Goal: Task Accomplishment & Management: Manage account settings

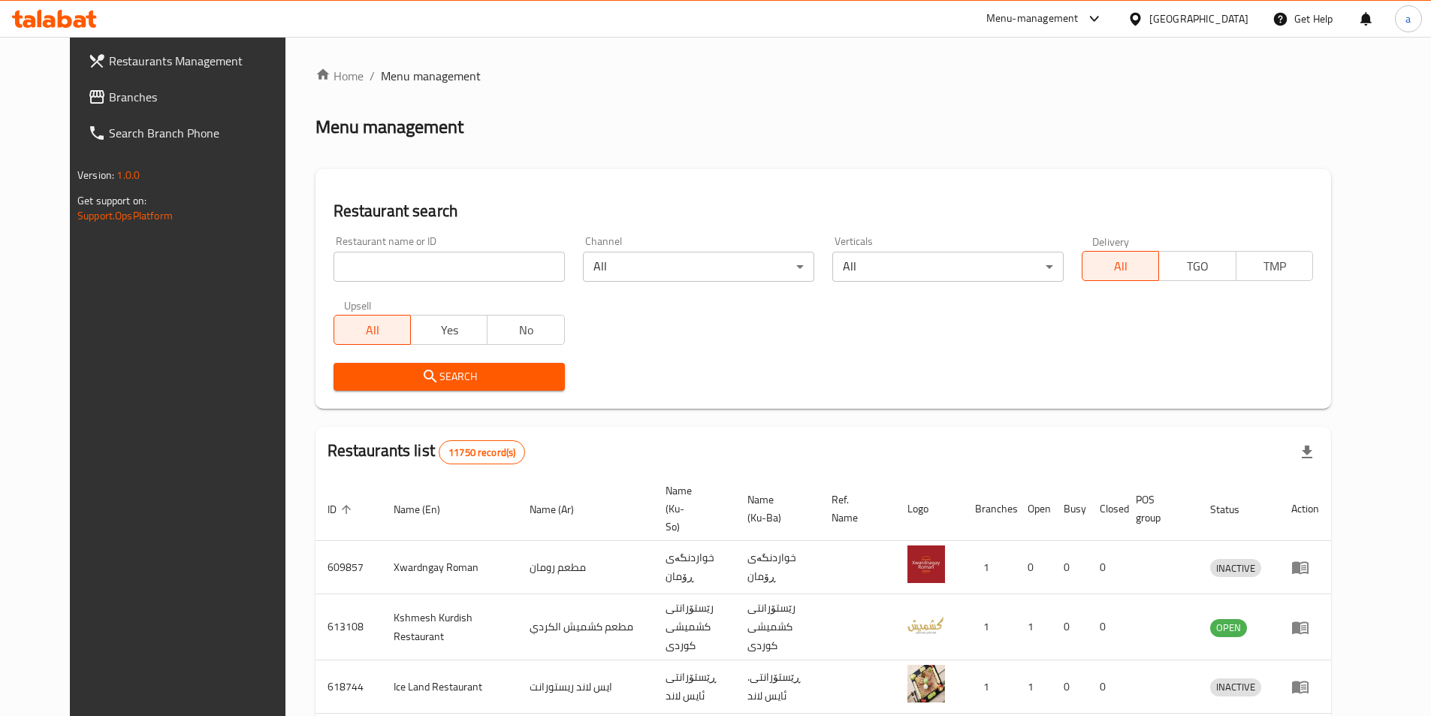
click at [388, 249] on div "Restaurant name or ID Restaurant name or ID" at bounding box center [449, 259] width 231 height 46
click at [109, 90] on span "Branches" at bounding box center [203, 97] width 188 height 18
click at [421, 267] on div "Home / Menu management Menu management Restaurant search Restaurant name or ID …" at bounding box center [824, 599] width 1016 height 1065
click at [408, 266] on input "search" at bounding box center [449, 267] width 231 height 30
paste input "Special Crepe"
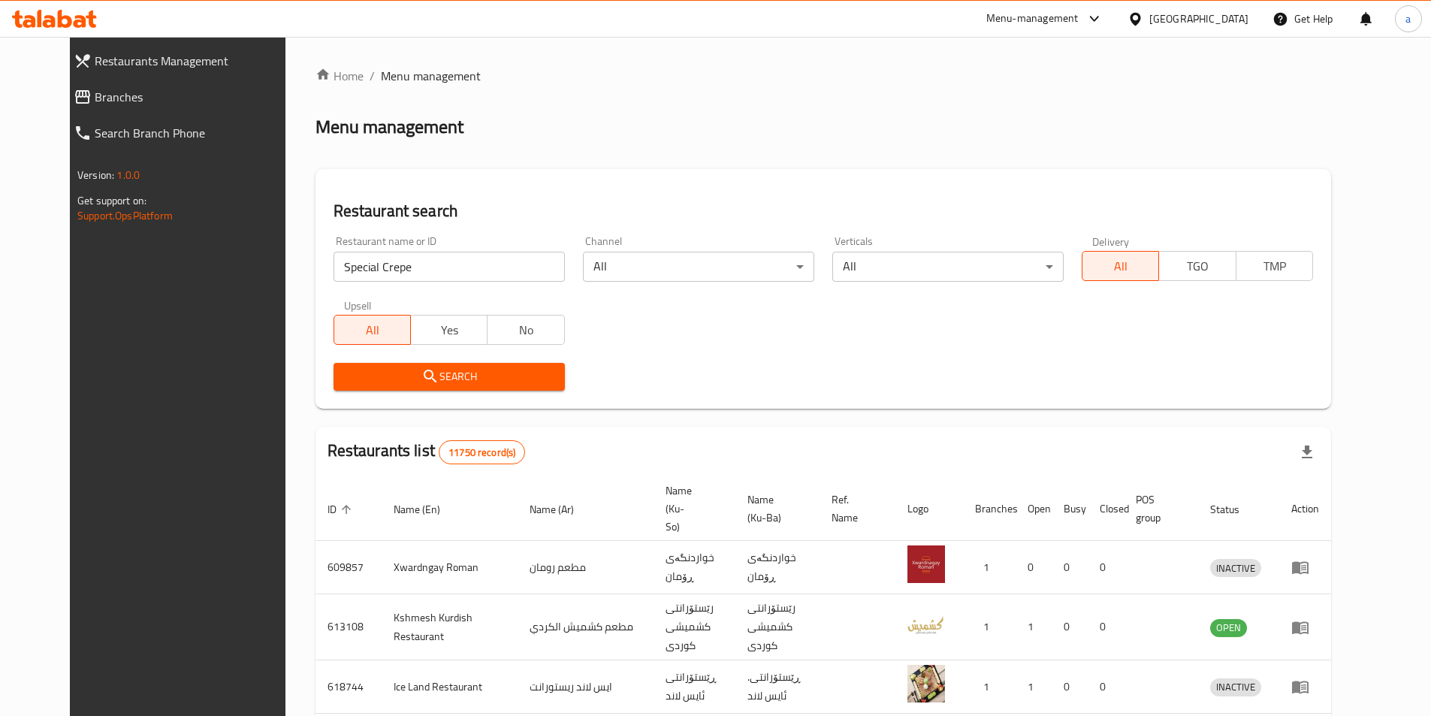
click at [429, 356] on div "Search" at bounding box center [449, 377] width 249 height 46
click at [437, 378] on span "Search" at bounding box center [449, 376] width 207 height 19
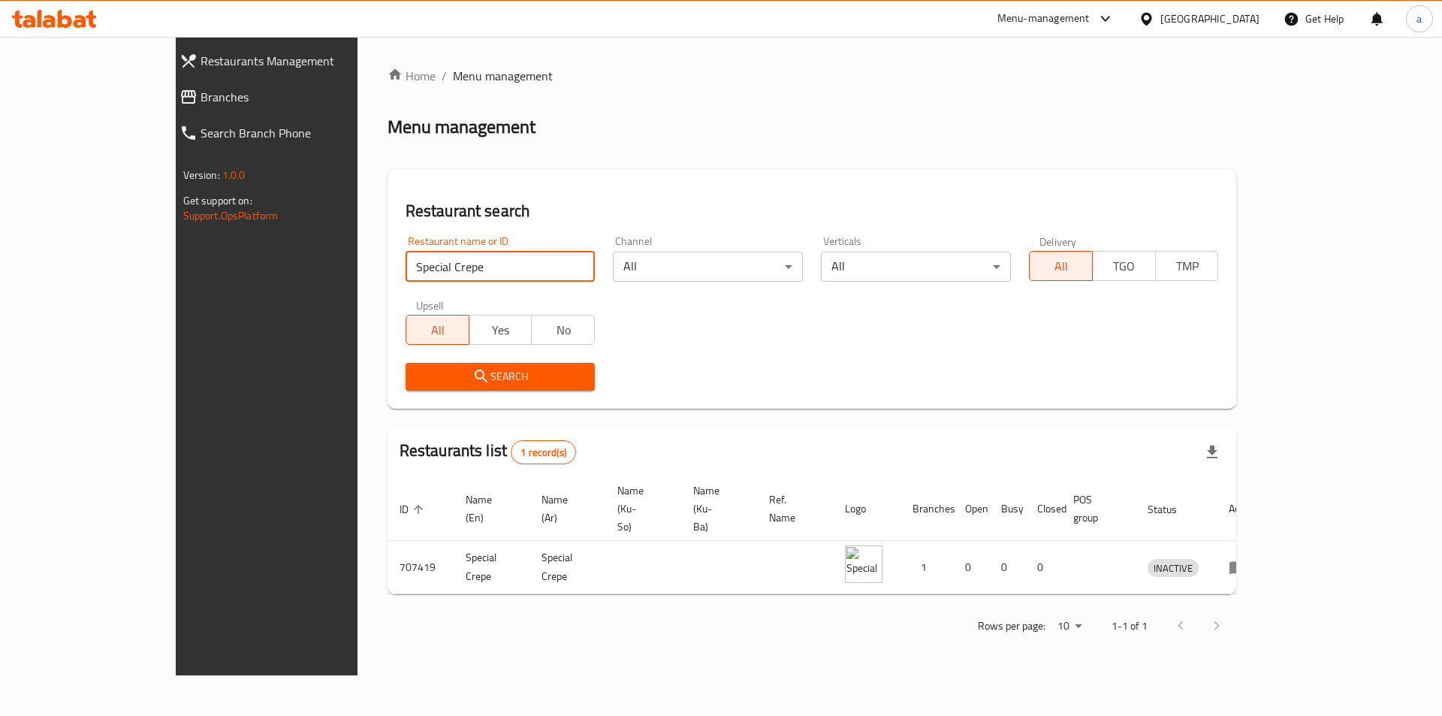
click at [406, 272] on input "Special Crepe" at bounding box center [501, 267] width 190 height 30
click at [436, 377] on span "Search" at bounding box center [501, 376] width 166 height 19
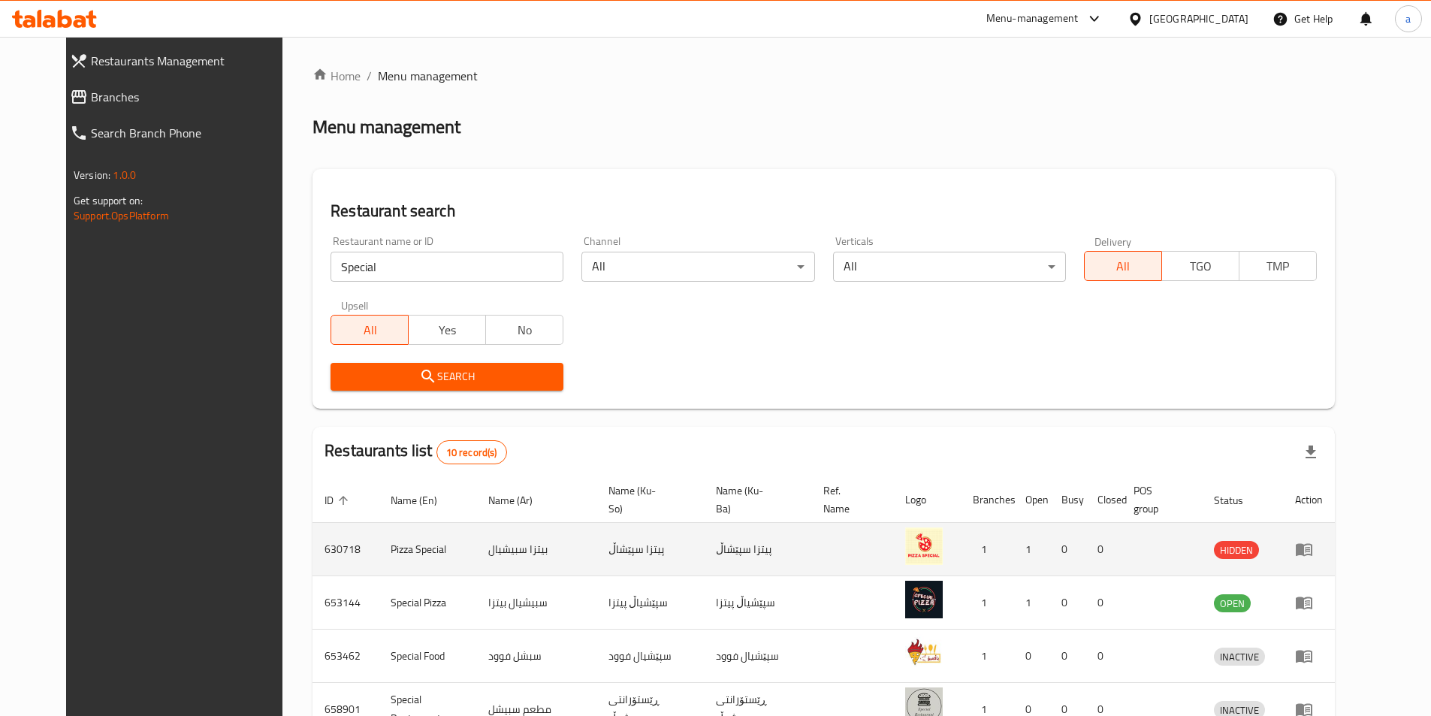
click at [490, 548] on td "بيتزا سبيشيال" at bounding box center [536, 549] width 121 height 53
copy td "سبيشيال"
click at [615, 548] on td "پیتزا سپێشاڵ" at bounding box center [650, 549] width 107 height 53
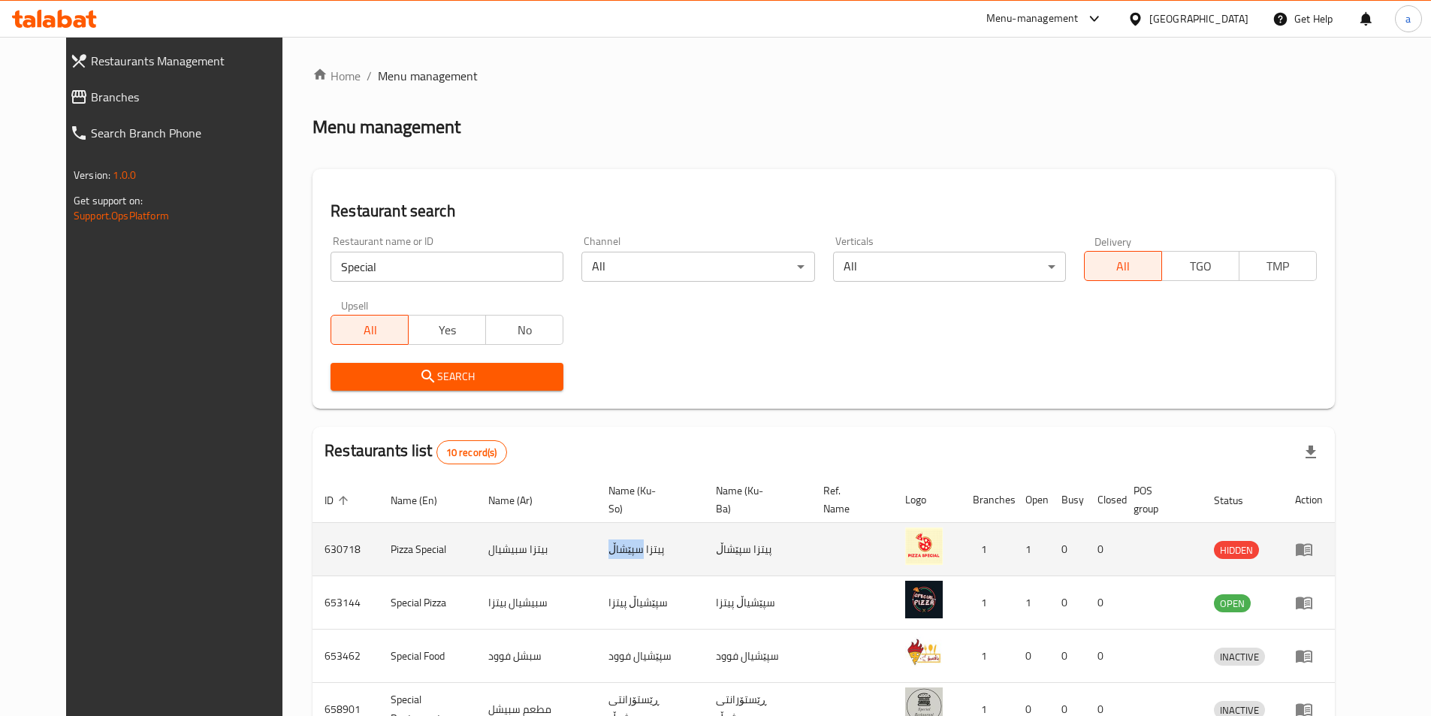
copy td "سپێشاڵ"
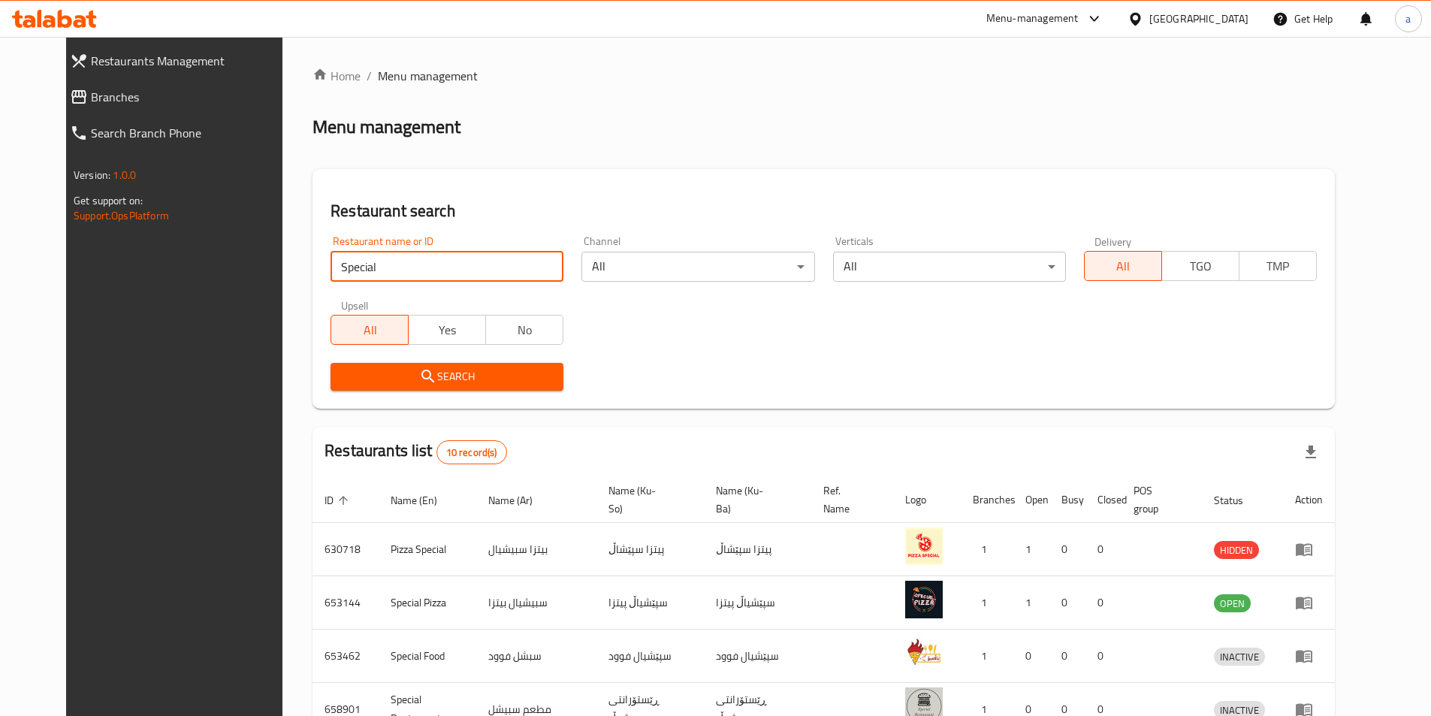
drag, startPoint x: 425, startPoint y: 261, endPoint x: 215, endPoint y: 264, distance: 210.4
click at [215, 264] on div "Restaurants Management Branches Search Branch Phone Version: 1.0.0 Get support …" at bounding box center [715, 593] width 1299 height 1113
type input "كريب"
click at [387, 371] on span "Search" at bounding box center [447, 376] width 209 height 19
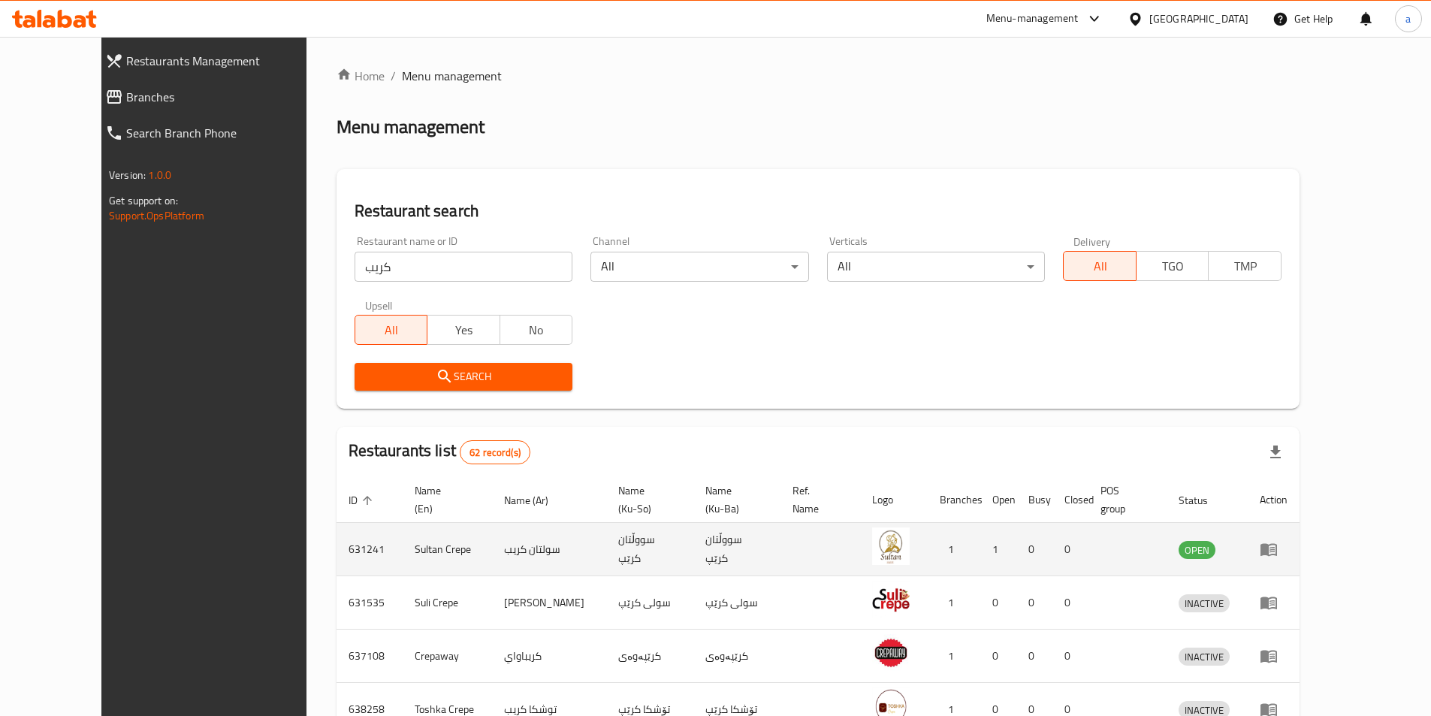
click at [738, 531] on td "سووڵتان کرێپ" at bounding box center [736, 549] width 87 height 53
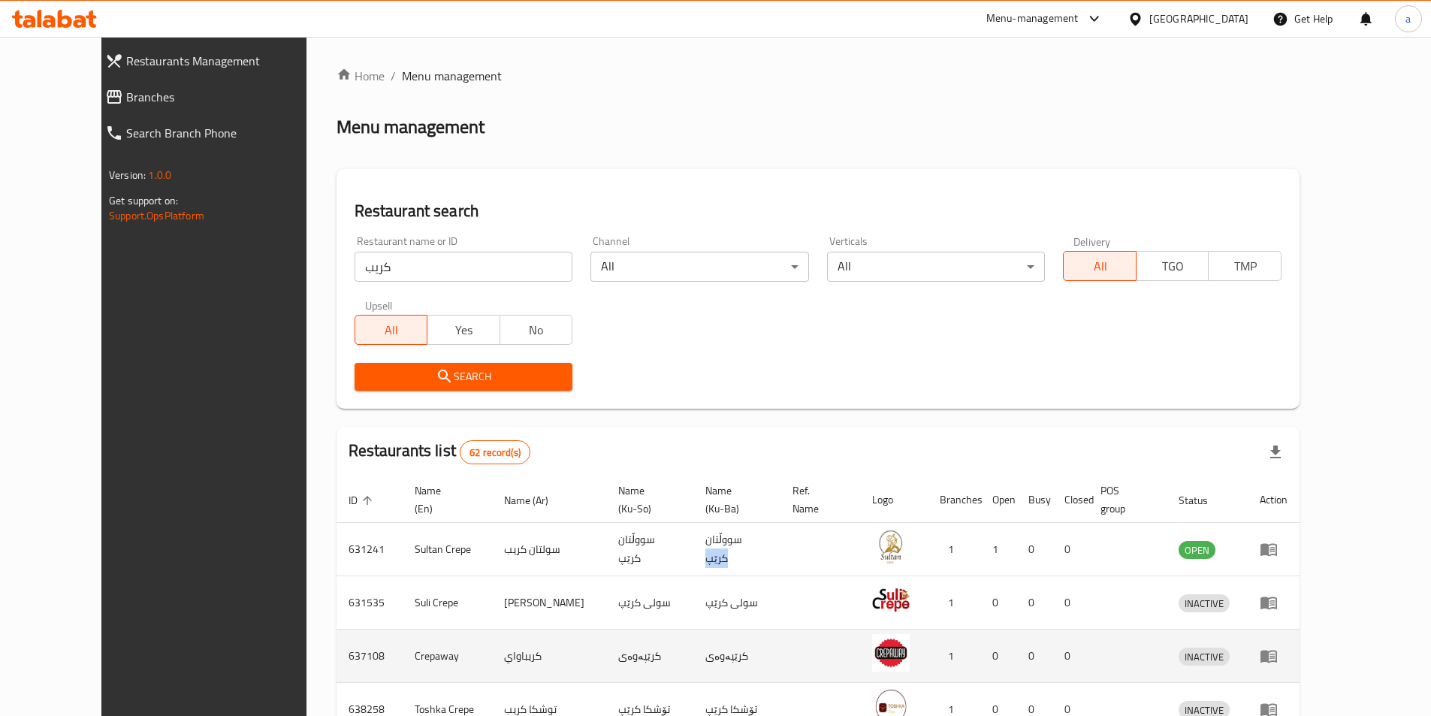
copy td "کرێپ"
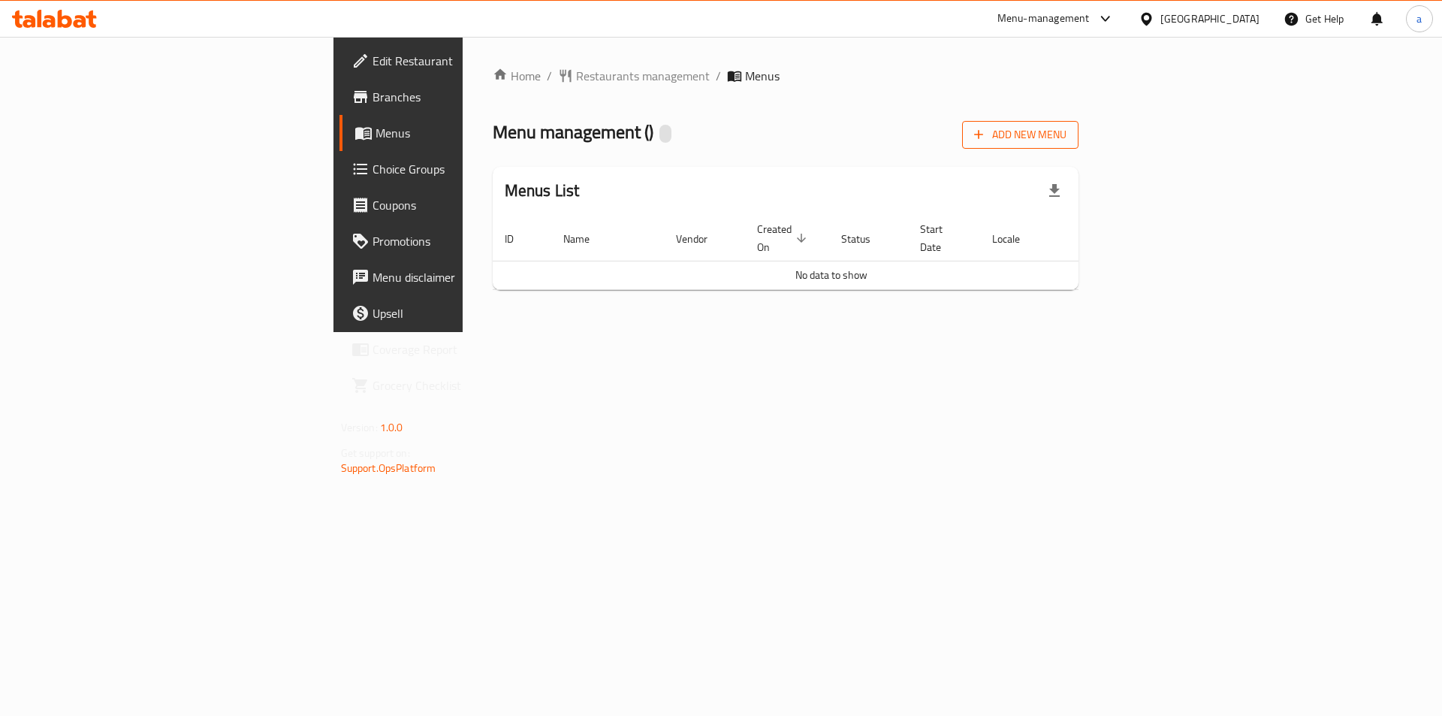
click at [1067, 138] on span "Add New Menu" at bounding box center [1020, 134] width 92 height 19
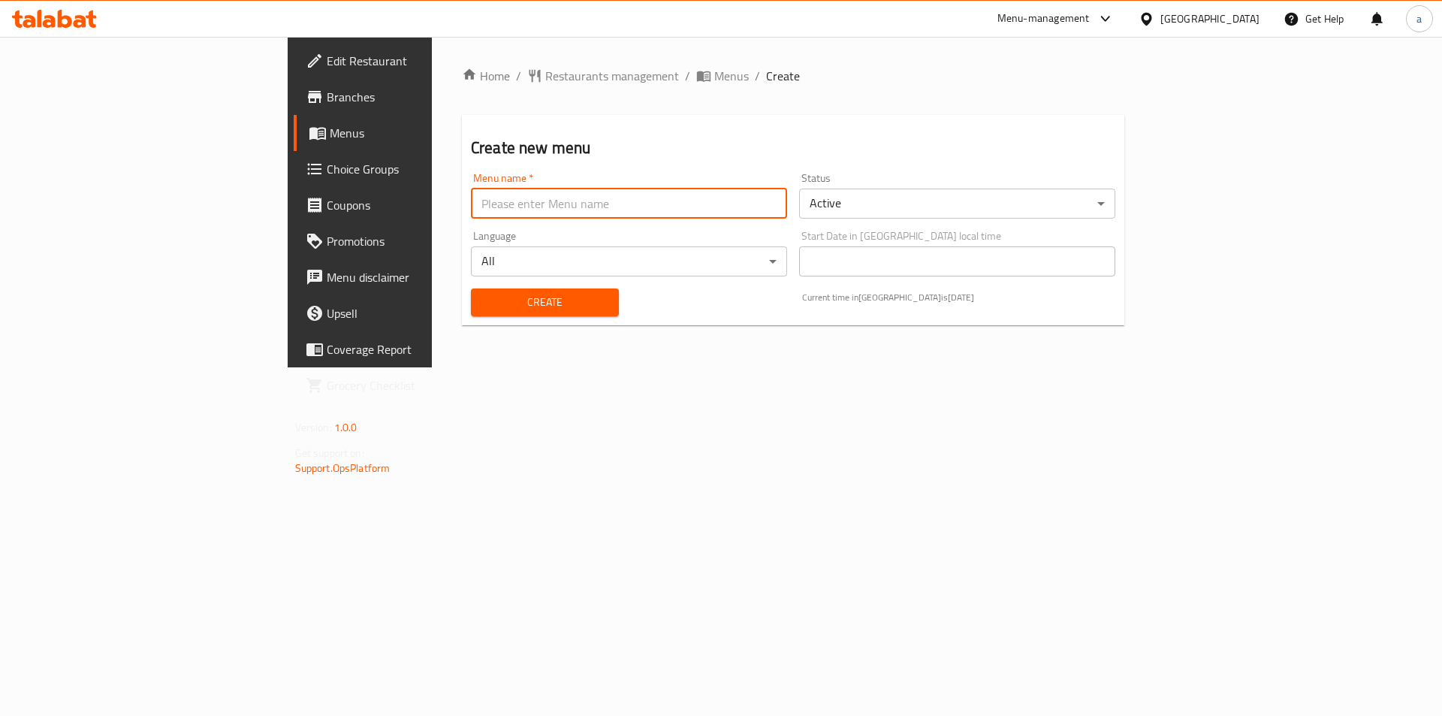
click at [494, 213] on input "text" at bounding box center [629, 204] width 316 height 30
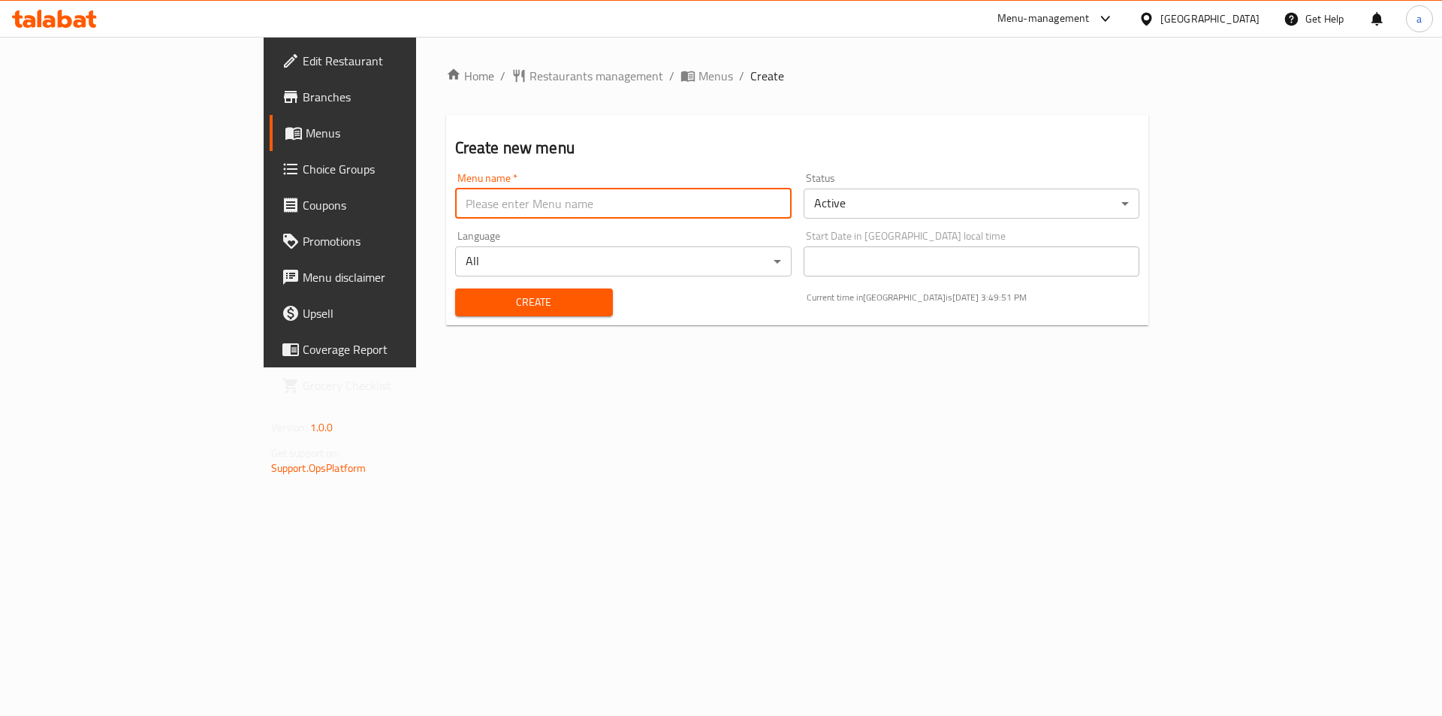
type input "team"
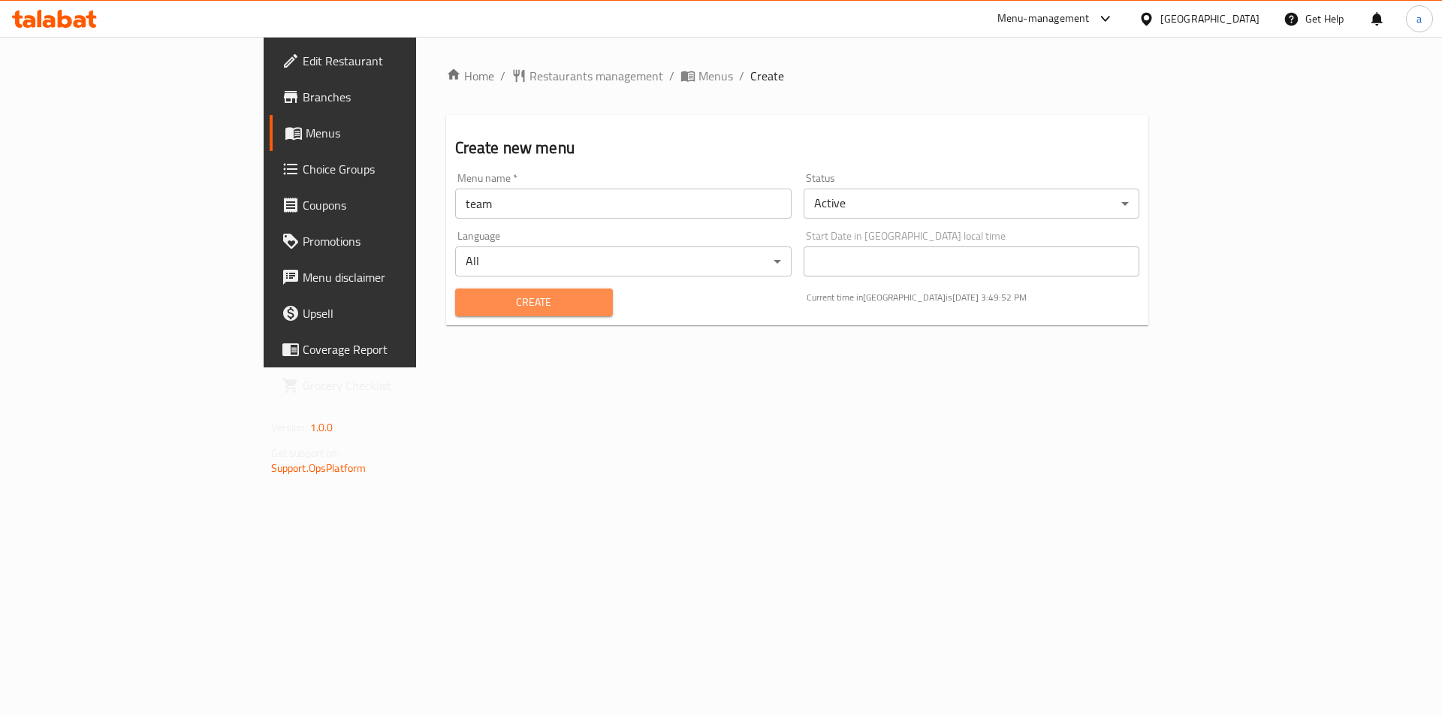
click at [467, 304] on span "Create" at bounding box center [534, 302] width 134 height 19
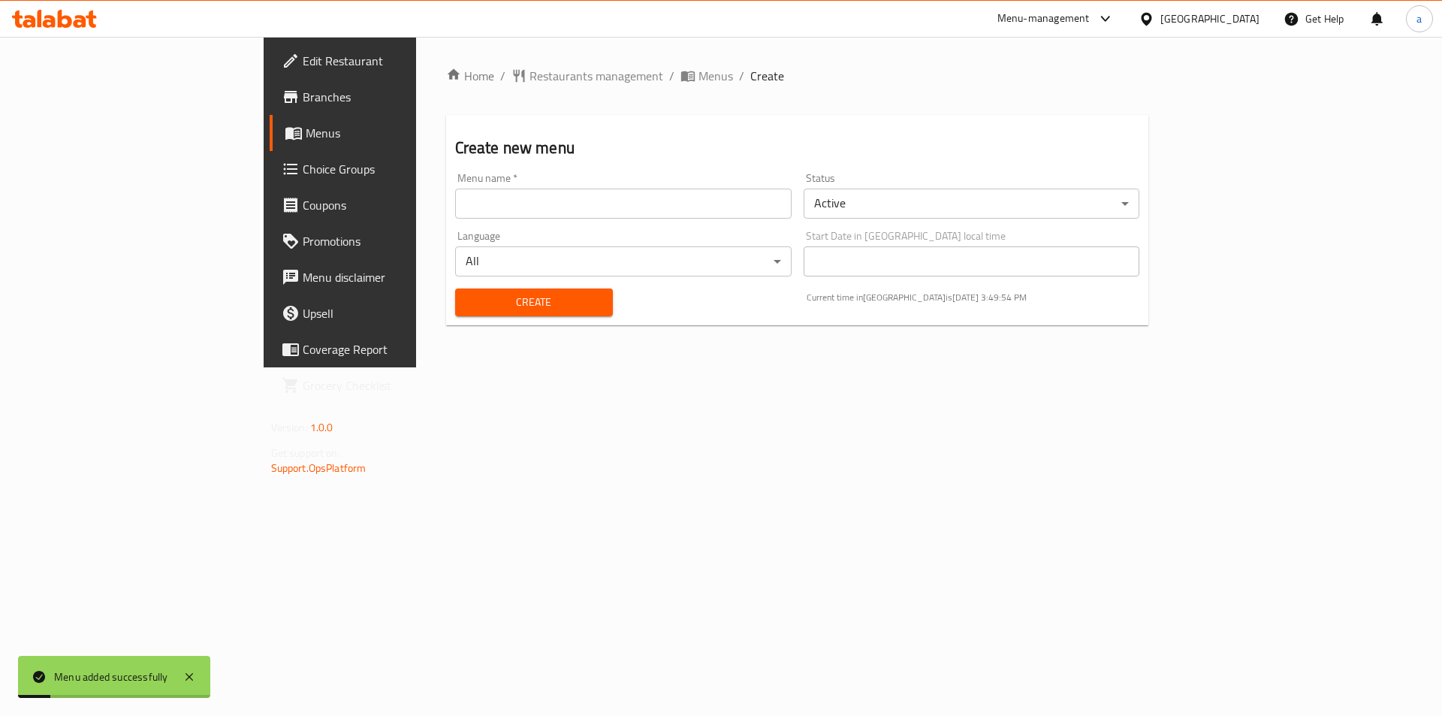
click at [306, 134] on span "Menus" at bounding box center [399, 133] width 187 height 18
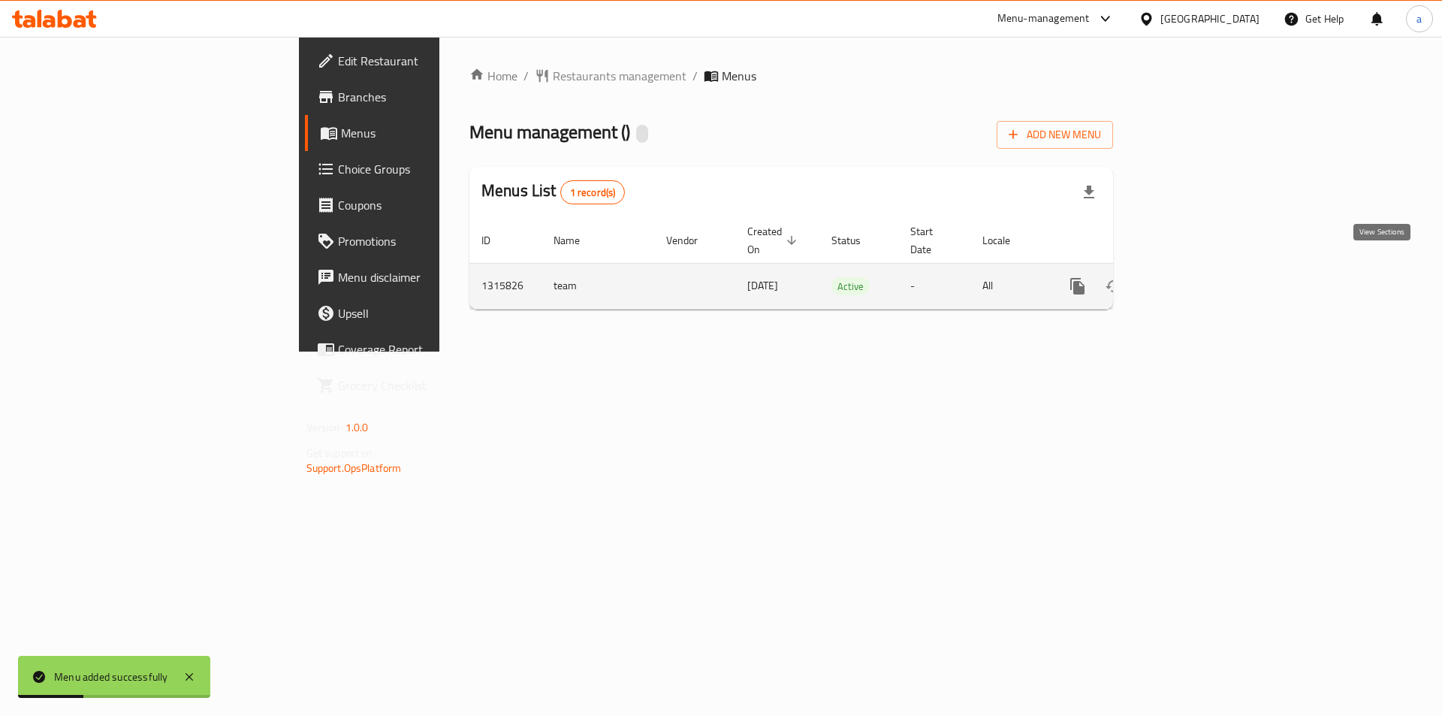
click at [1195, 277] on icon "enhanced table" at bounding box center [1186, 286] width 18 height 18
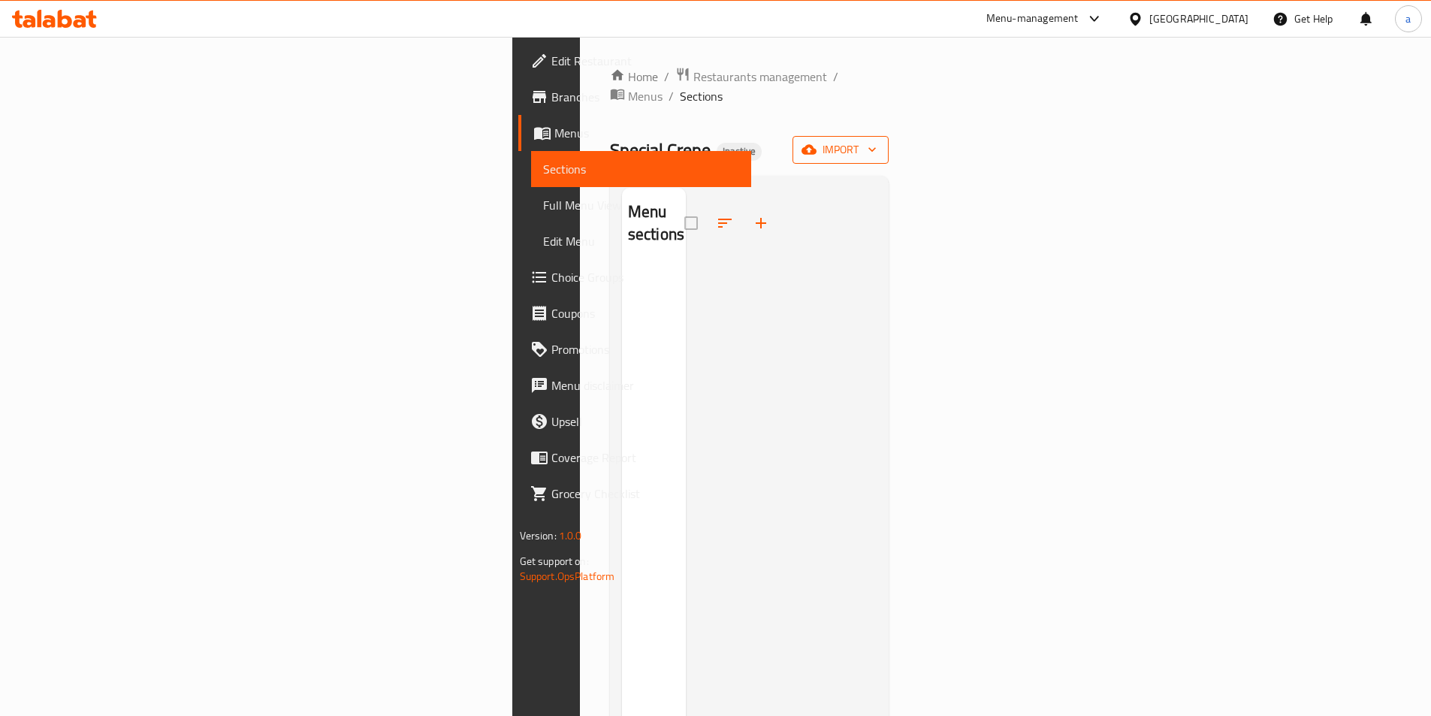
click at [877, 140] on span "import" at bounding box center [841, 149] width 72 height 19
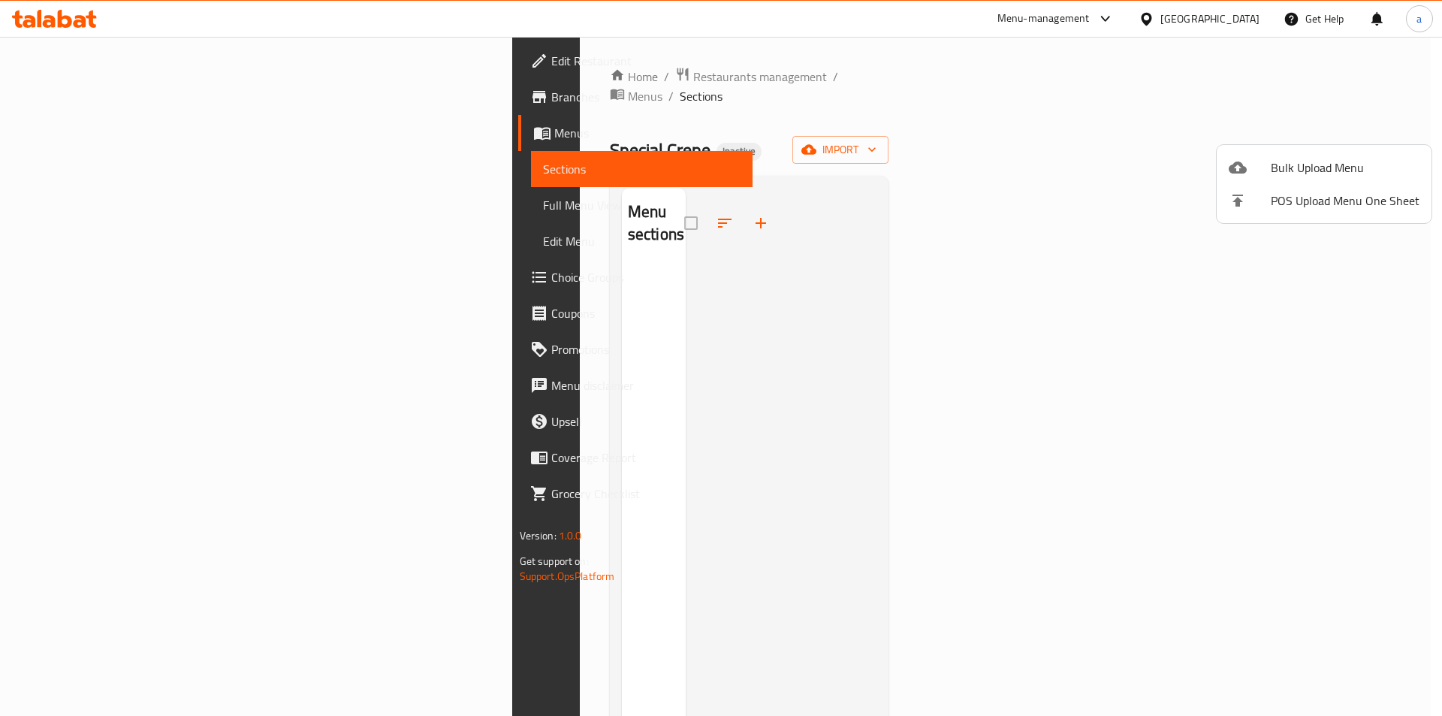
click at [1249, 173] on div at bounding box center [1250, 168] width 42 height 18
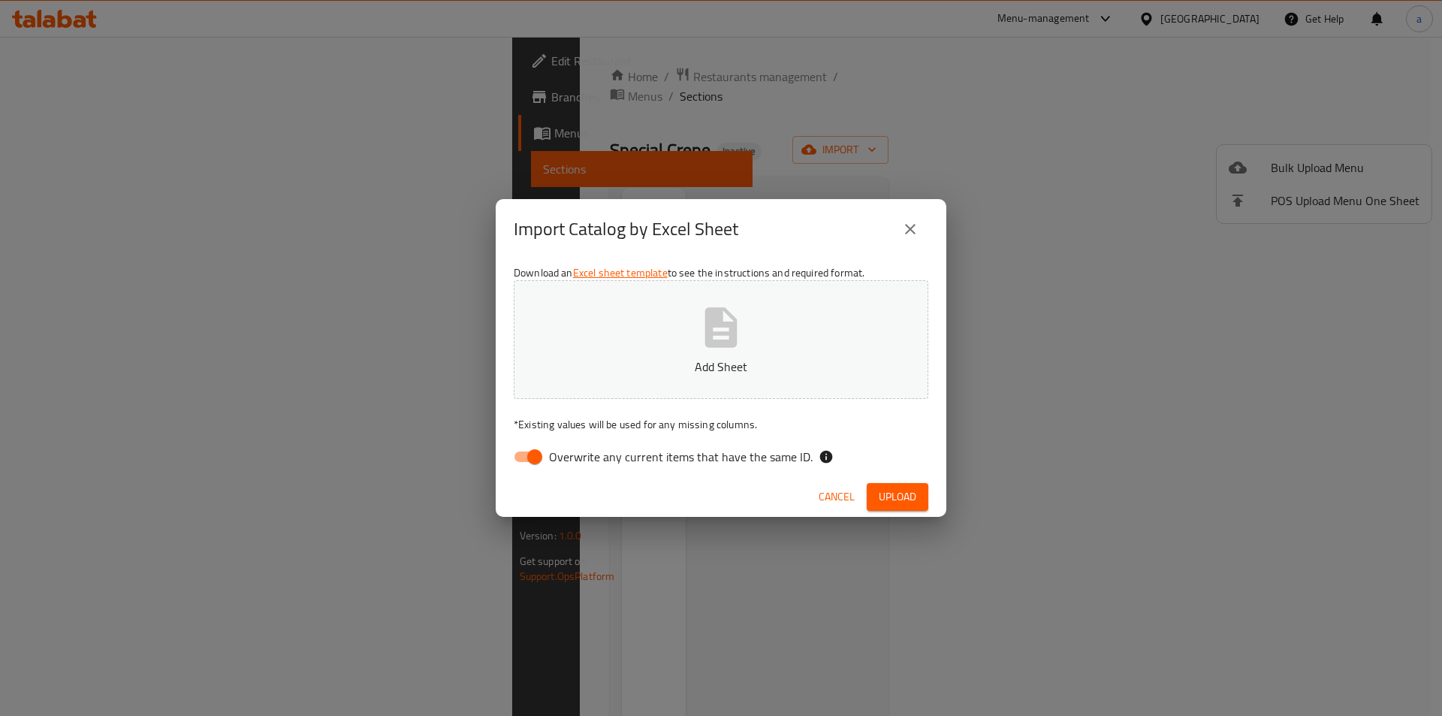
click at [600, 461] on span "Overwrite any current items that have the same ID." at bounding box center [681, 457] width 264 height 18
click at [578, 461] on input "Overwrite any current items that have the same ID." at bounding box center [535, 456] width 86 height 29
checkbox input "false"
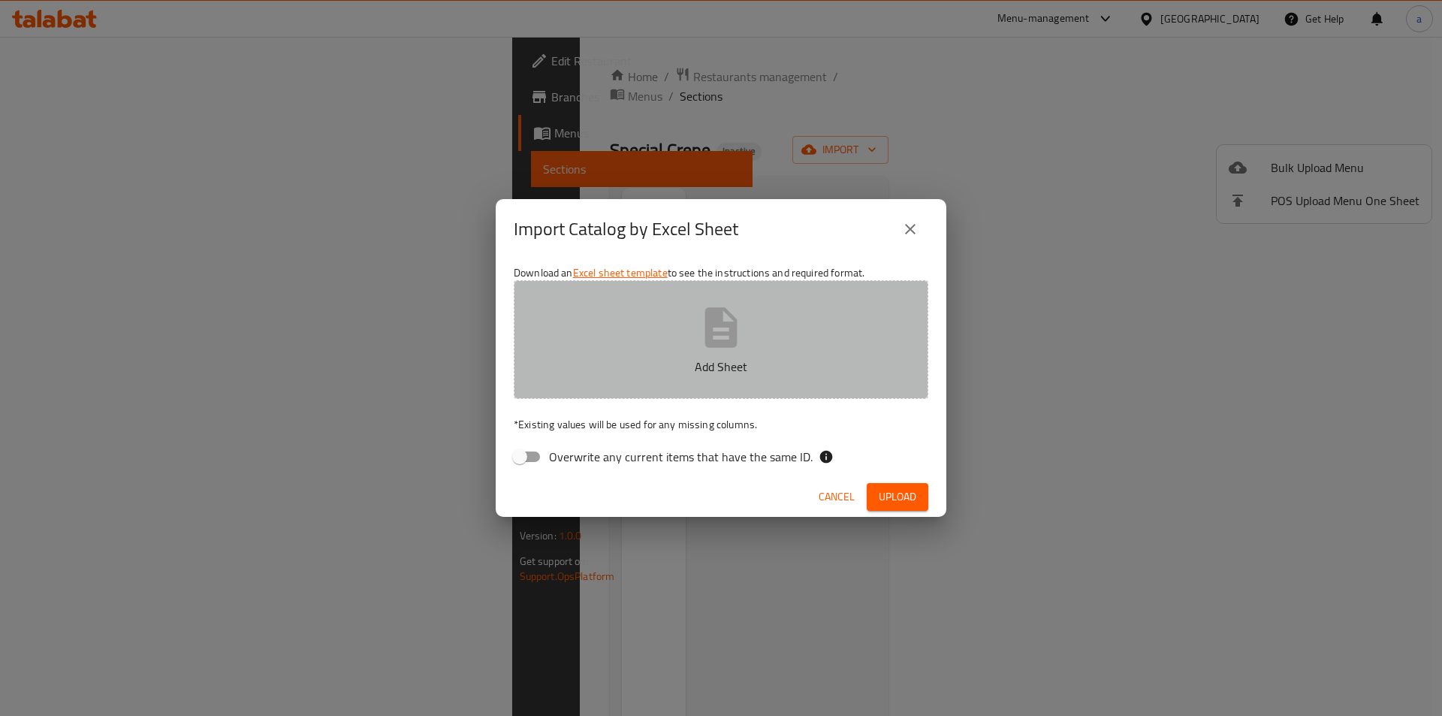
click at [627, 344] on button "Add Sheet" at bounding box center [721, 339] width 415 height 119
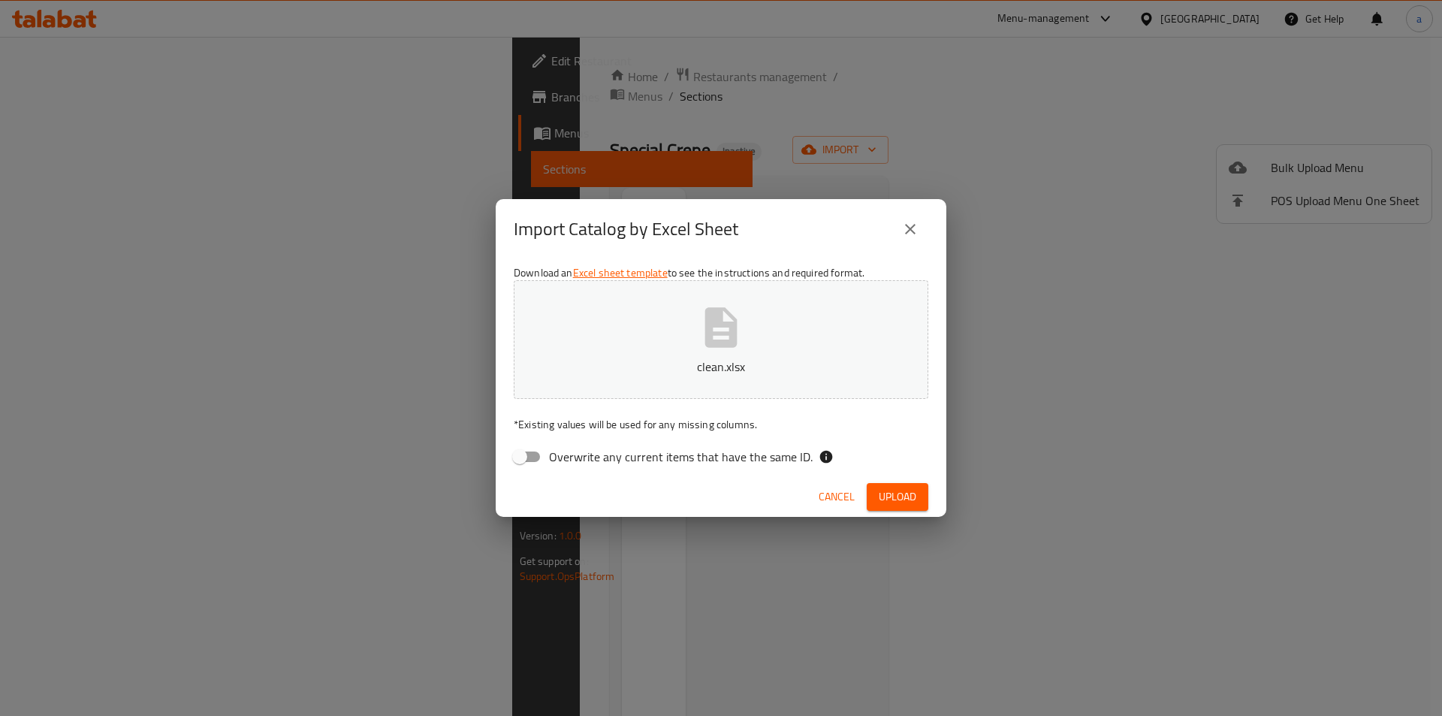
click at [891, 493] on span "Upload" at bounding box center [898, 497] width 38 height 19
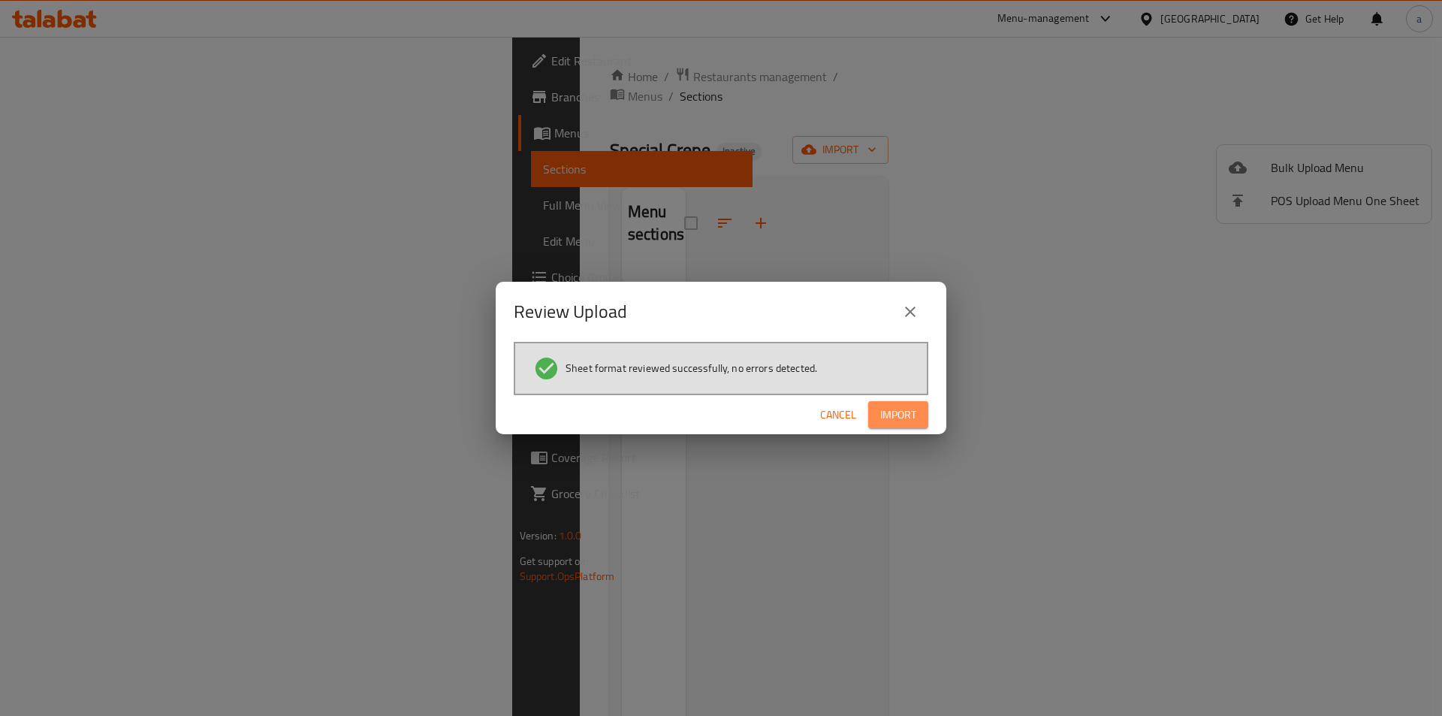
click at [903, 410] on span "Import" at bounding box center [898, 415] width 36 height 19
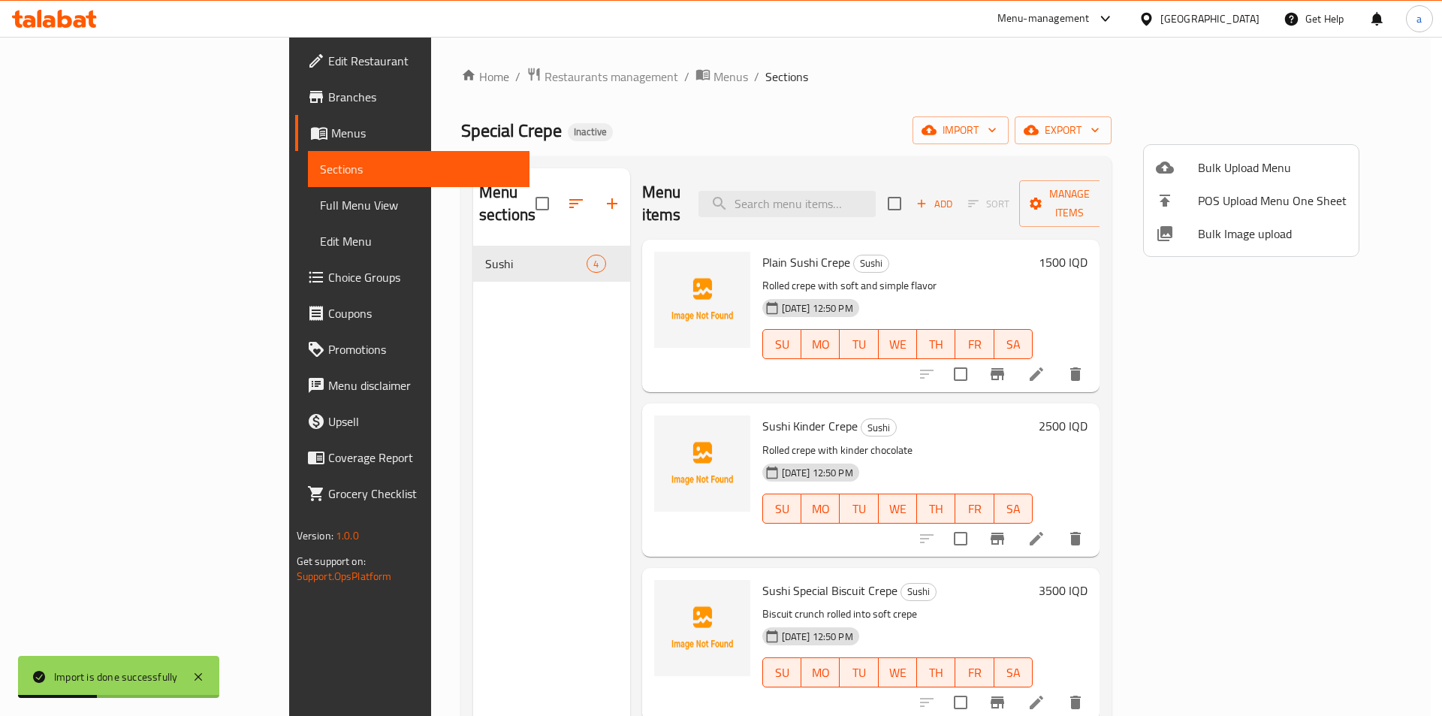
click at [603, 238] on div at bounding box center [721, 358] width 1442 height 716
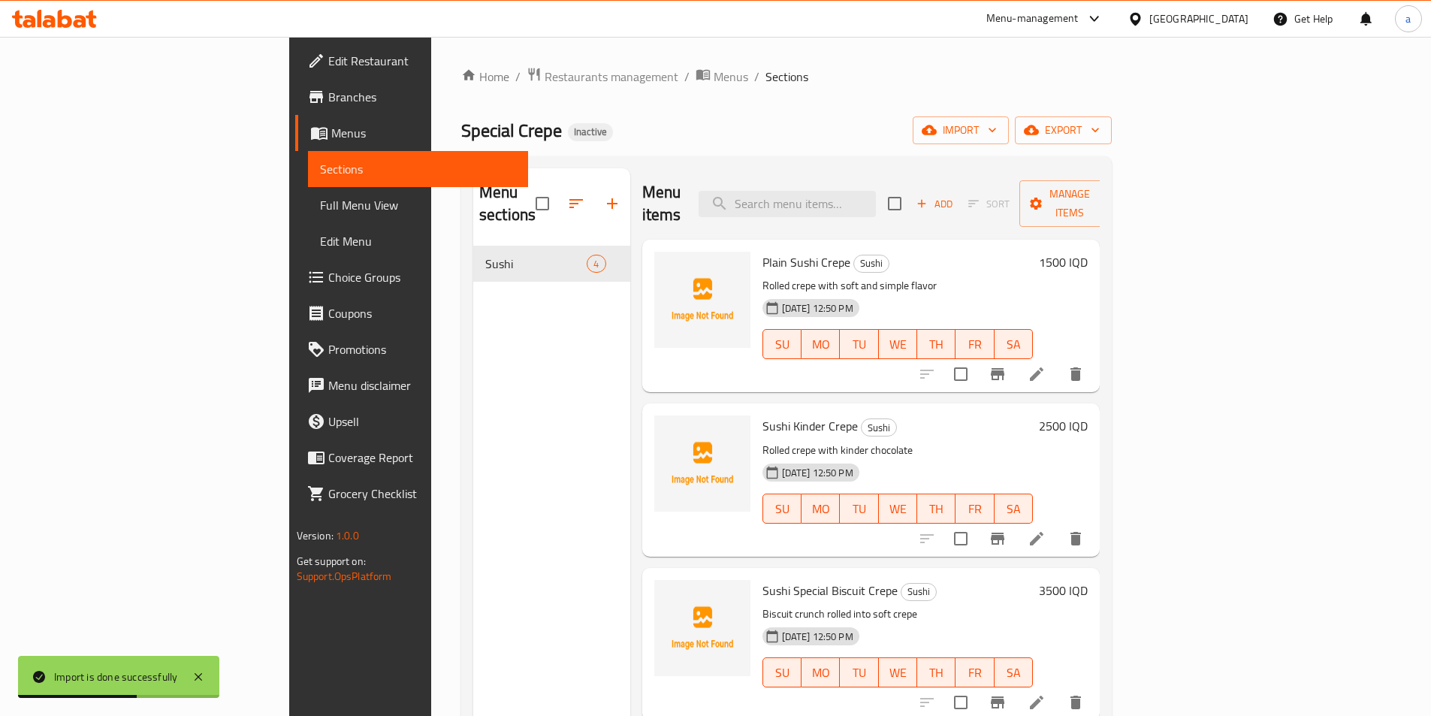
click at [654, 252] on img at bounding box center [702, 300] width 96 height 96
click at [668, 265] on icon "upload picture" at bounding box center [675, 272] width 15 height 14
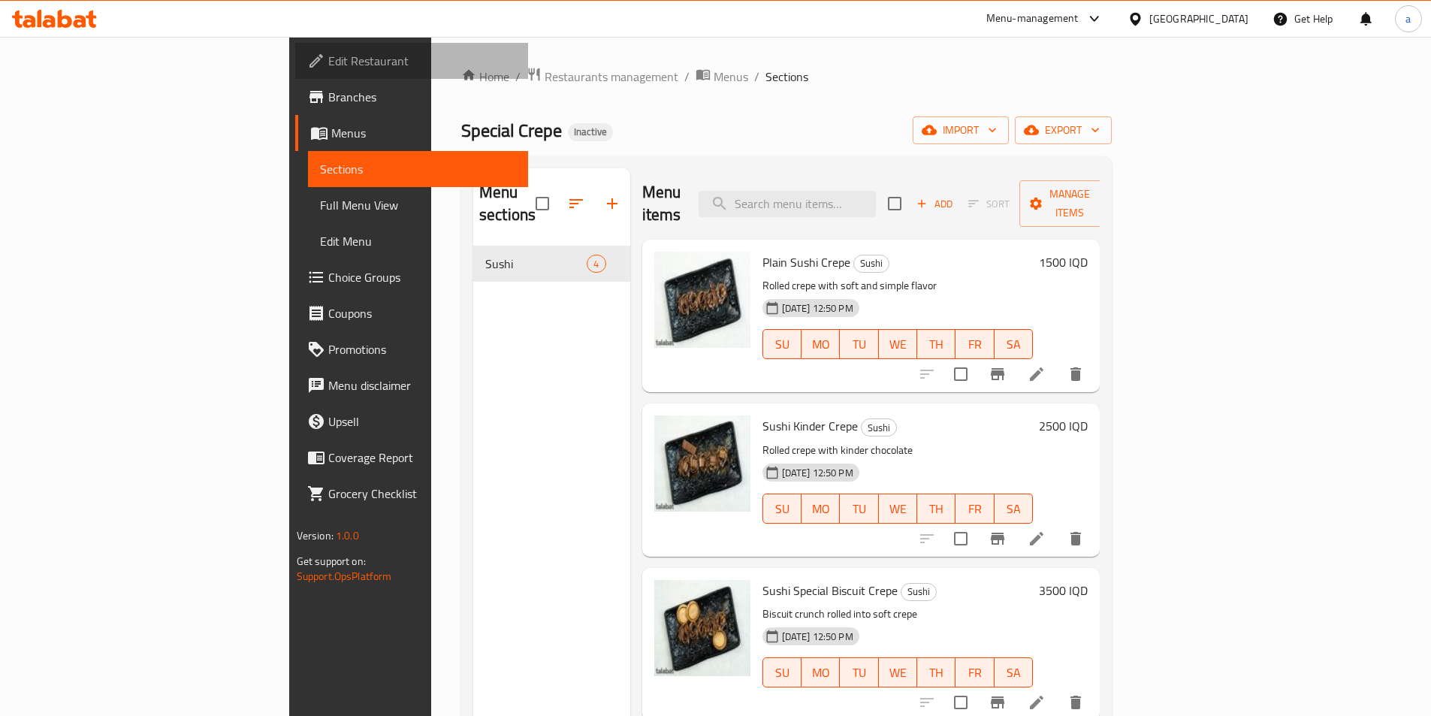
click at [295, 77] on link "Edit Restaurant" at bounding box center [411, 61] width 233 height 36
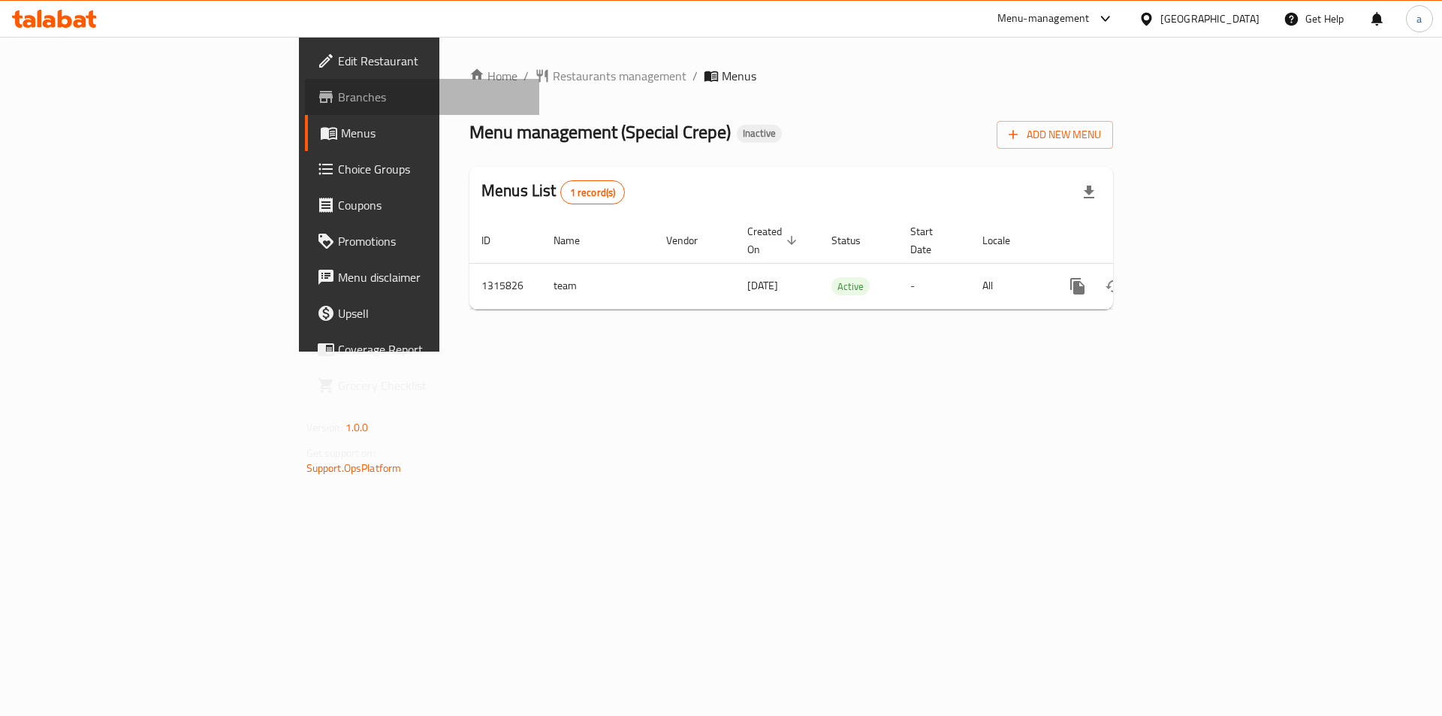
click at [338, 106] on span "Branches" at bounding box center [433, 97] width 190 height 18
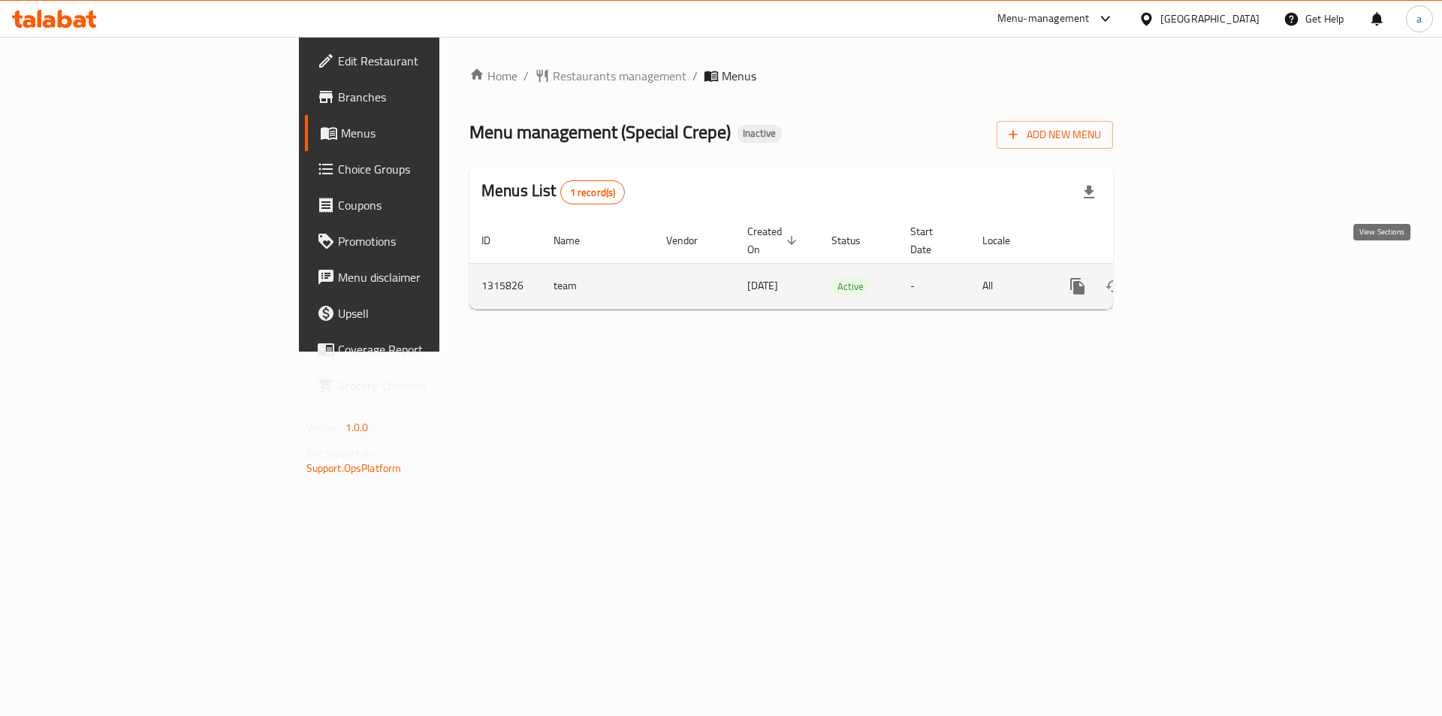
click at [1195, 277] on icon "enhanced table" at bounding box center [1186, 286] width 18 height 18
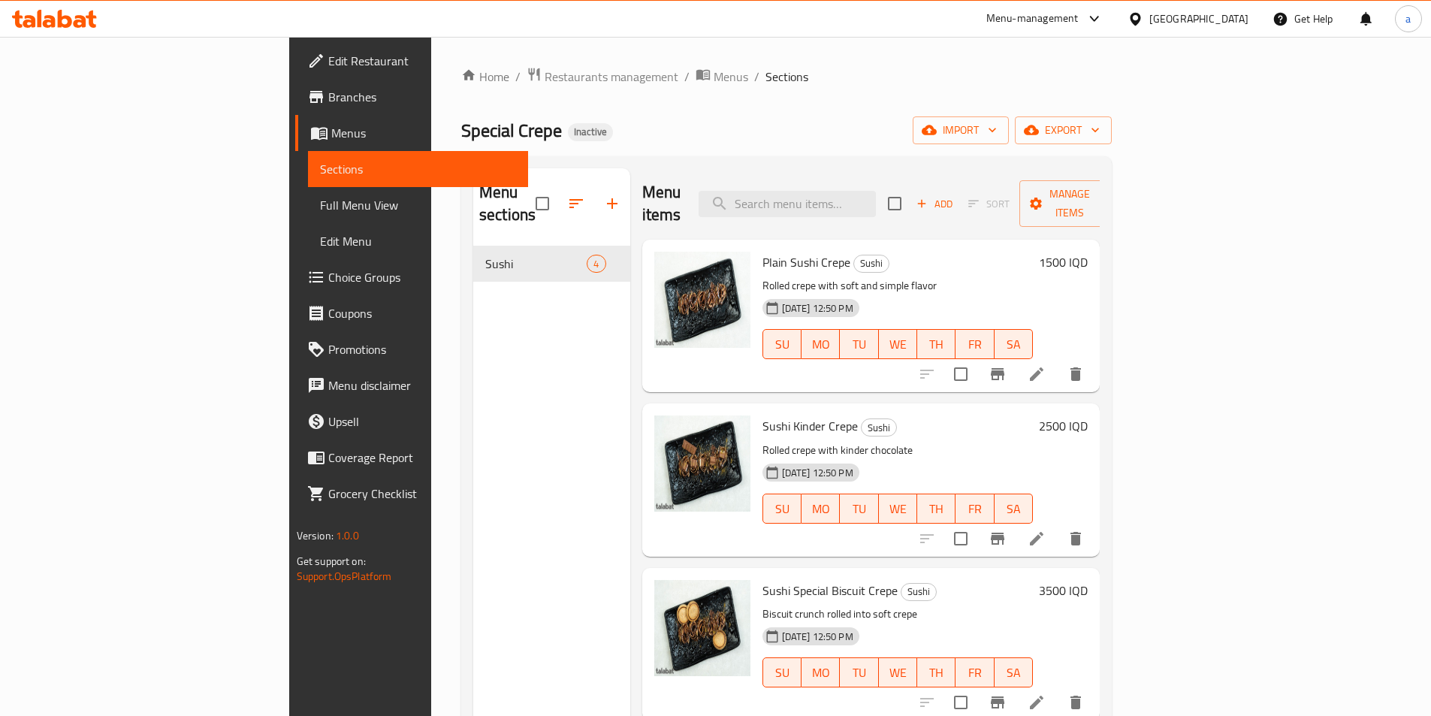
click at [320, 198] on span "Full Menu View" at bounding box center [418, 205] width 196 height 18
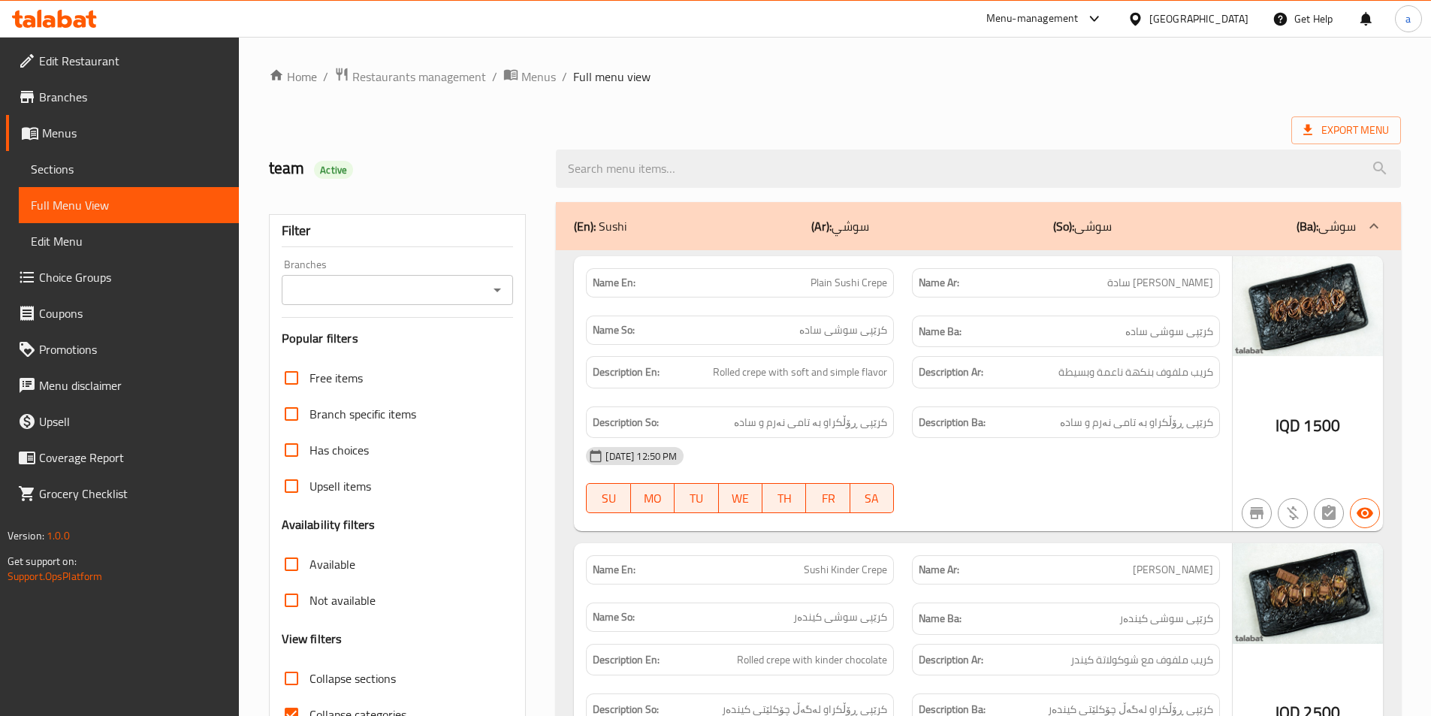
click at [502, 294] on icon "Open" at bounding box center [497, 290] width 18 height 18
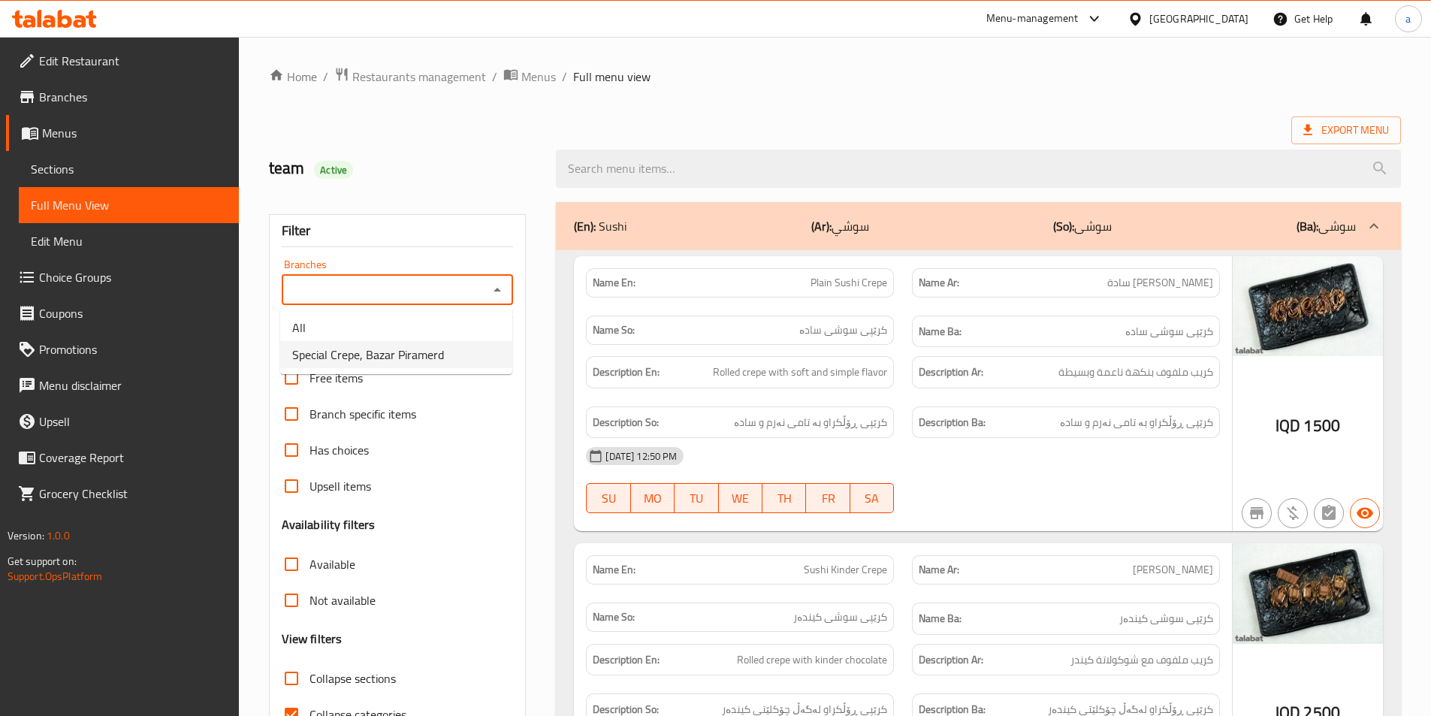
click at [396, 359] on span "Special Crepe, Bazar Piramerd" at bounding box center [368, 355] width 152 height 18
type input "Special Crepe, Bazar Piramerd"
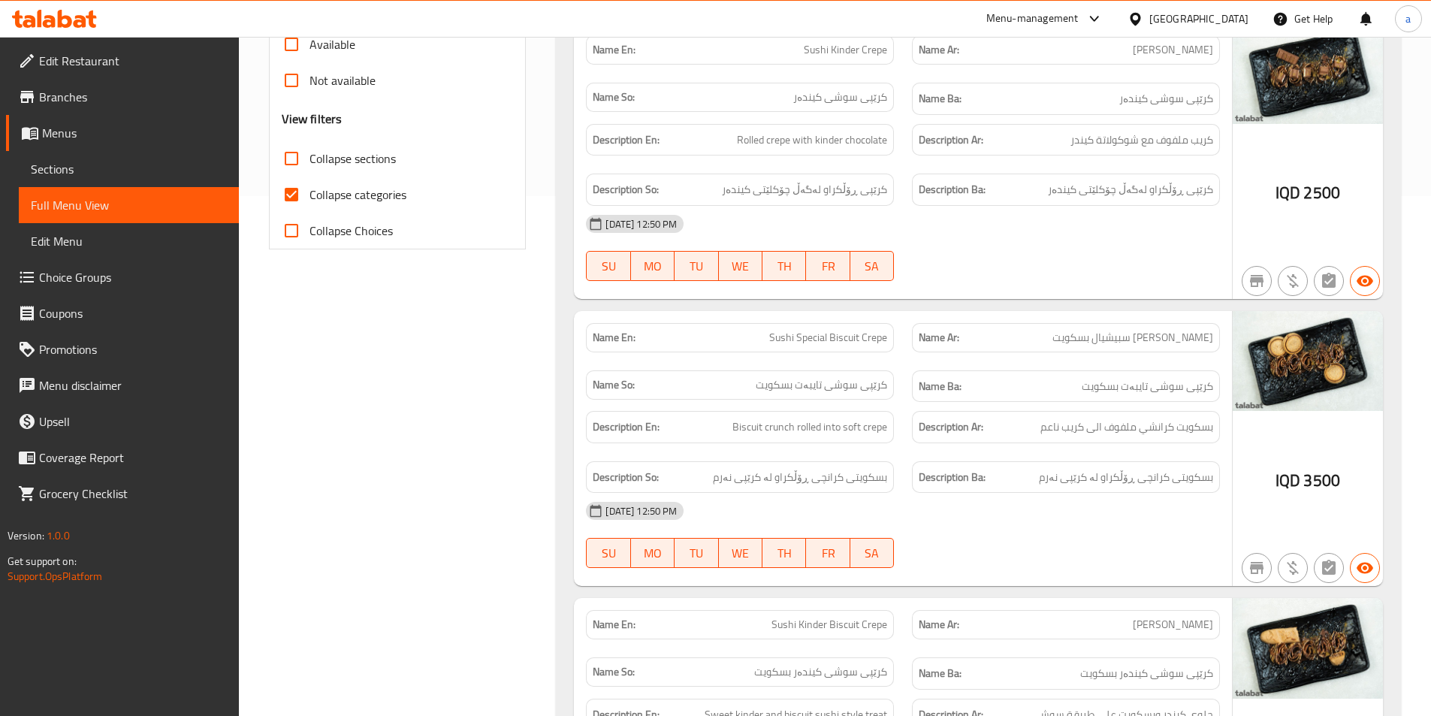
scroll to position [534, 0]
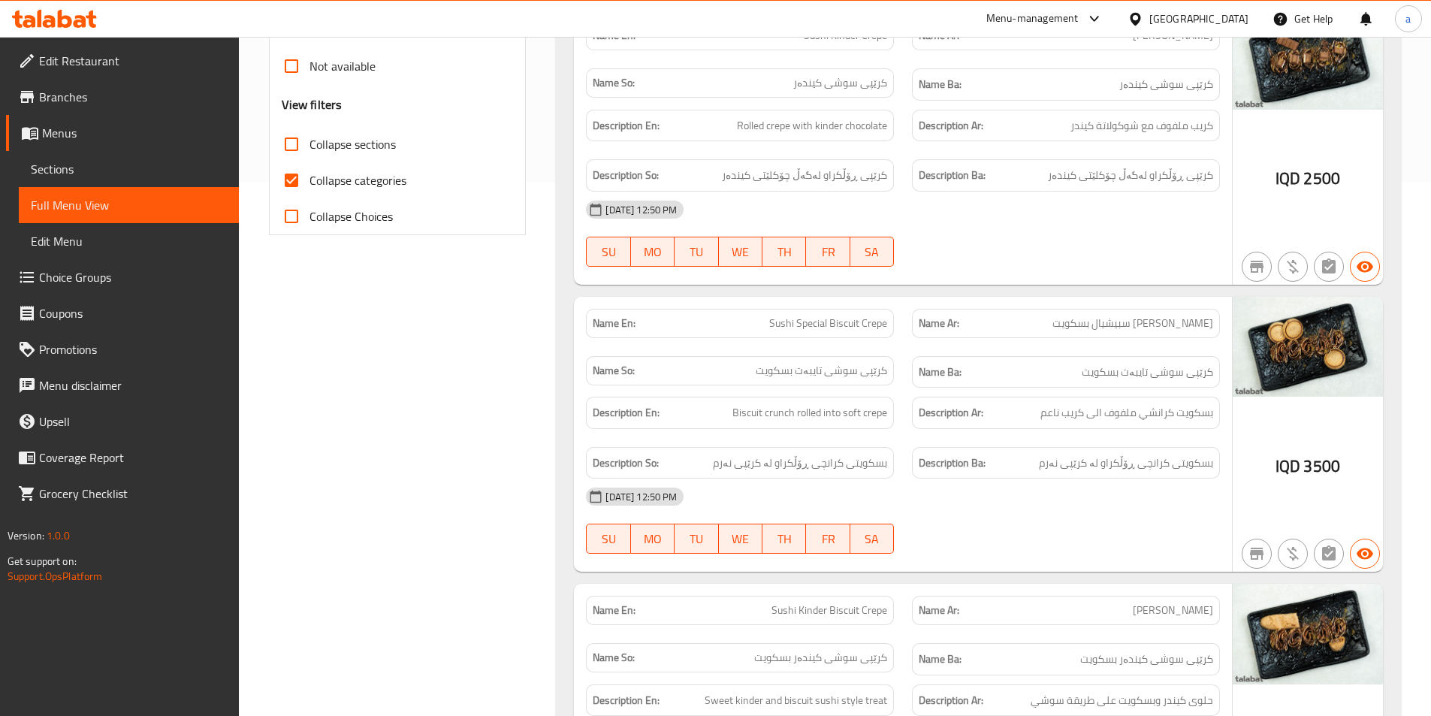
click at [342, 173] on span "Collapse categories" at bounding box center [358, 180] width 97 height 18
click at [310, 173] on input "Collapse categories" at bounding box center [291, 180] width 36 height 36
checkbox input "false"
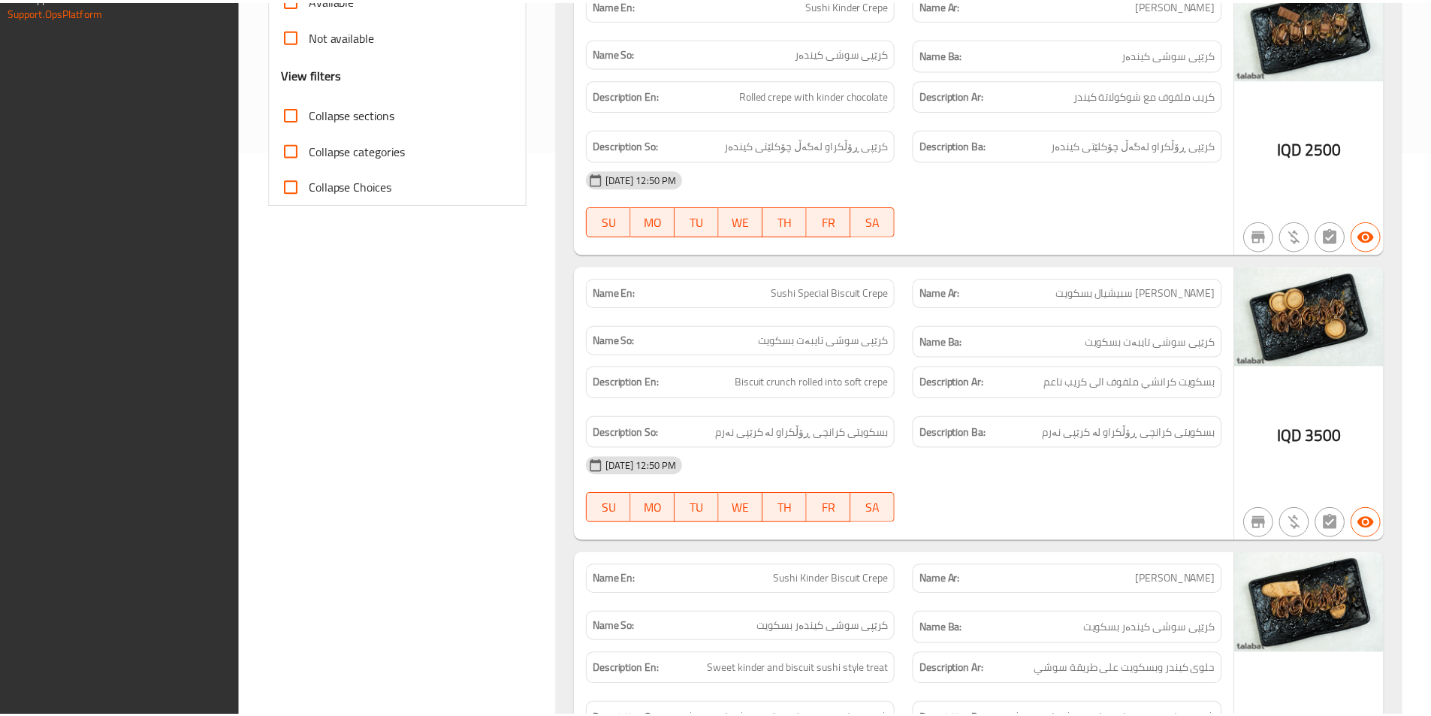
scroll to position [738, 0]
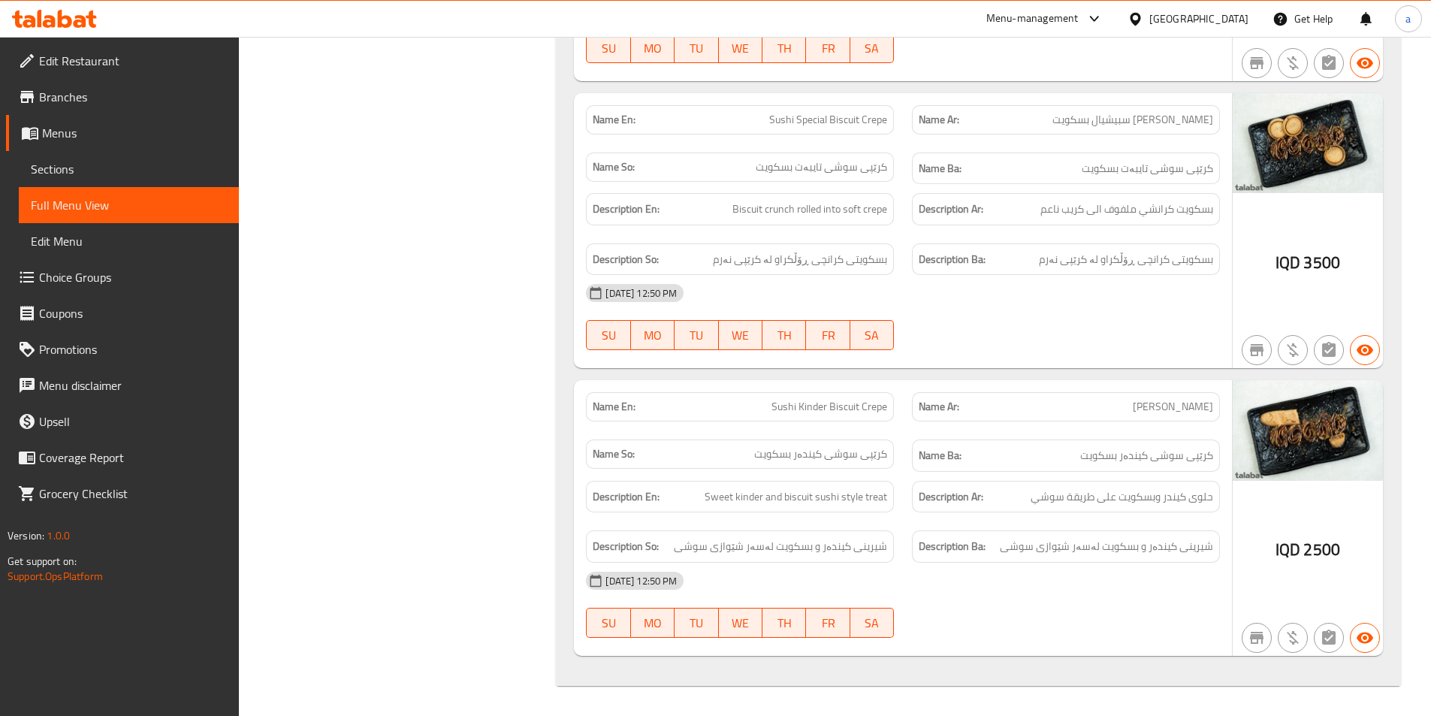
click at [124, 71] on link "Edit Restaurant" at bounding box center [122, 61] width 233 height 36
